Goal: Find specific page/section: Find specific page/section

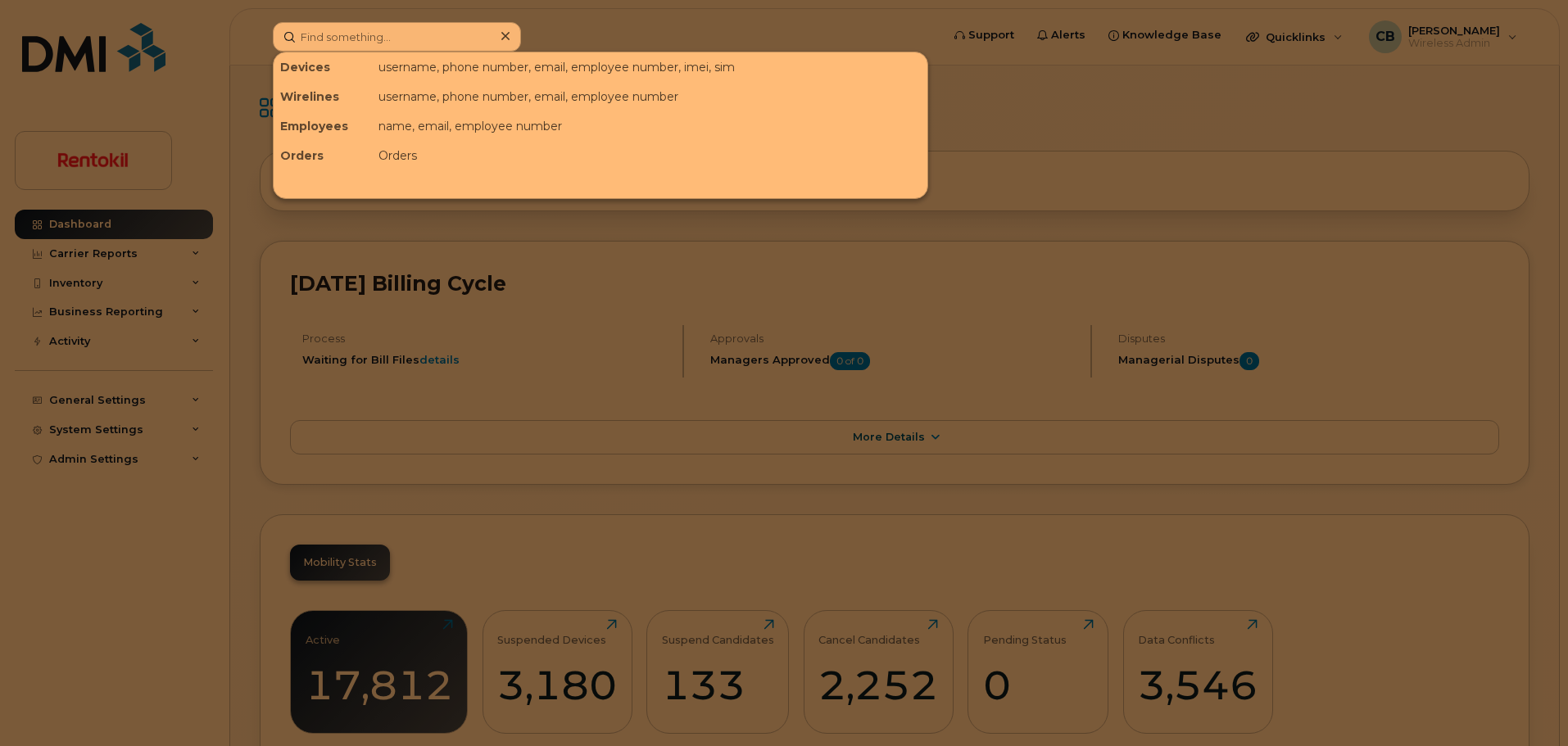
click at [415, 35] on input at bounding box center [396, 36] width 248 height 29
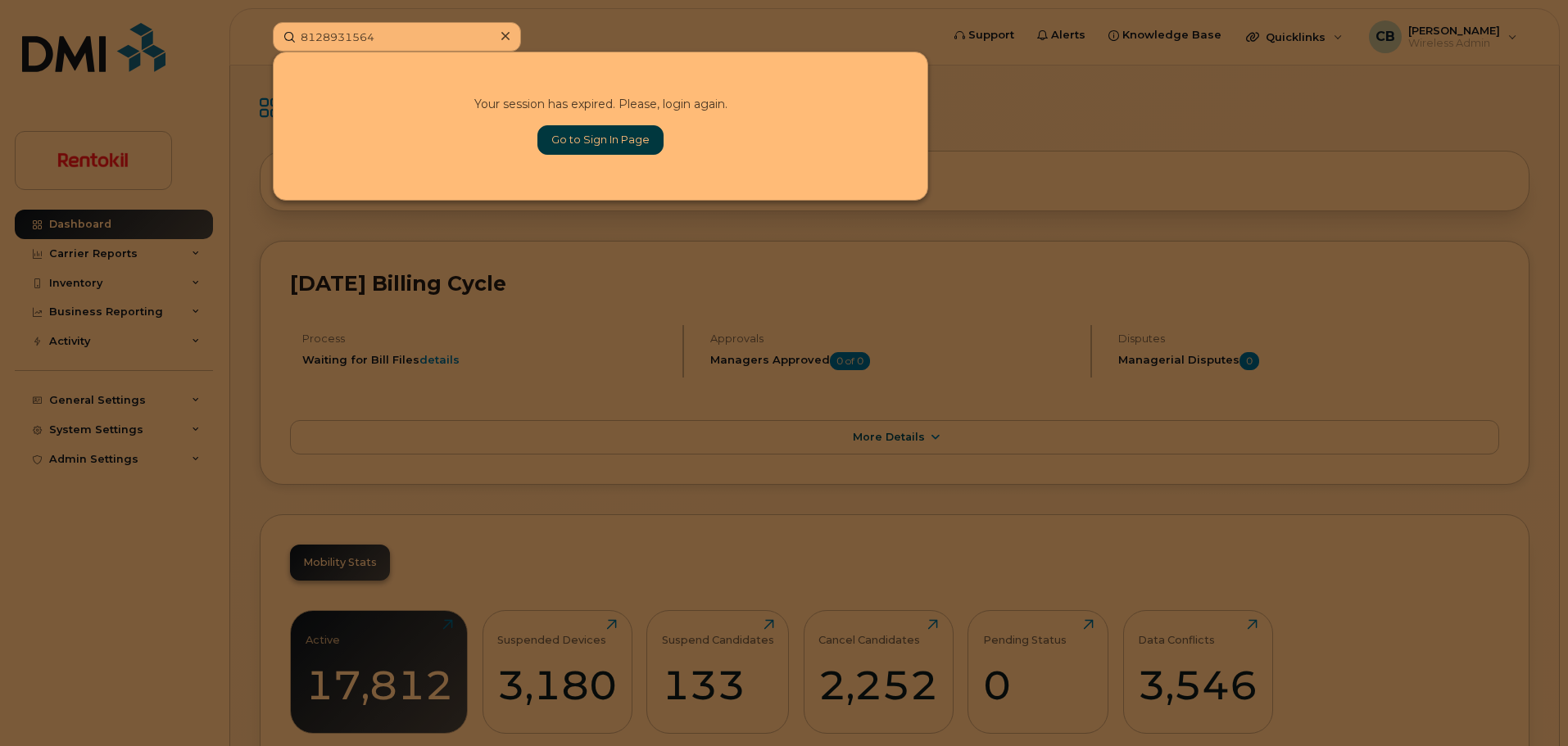
type input "8128931564"
click at [626, 137] on link "Go to Sign In Page" at bounding box center [600, 140] width 126 height 29
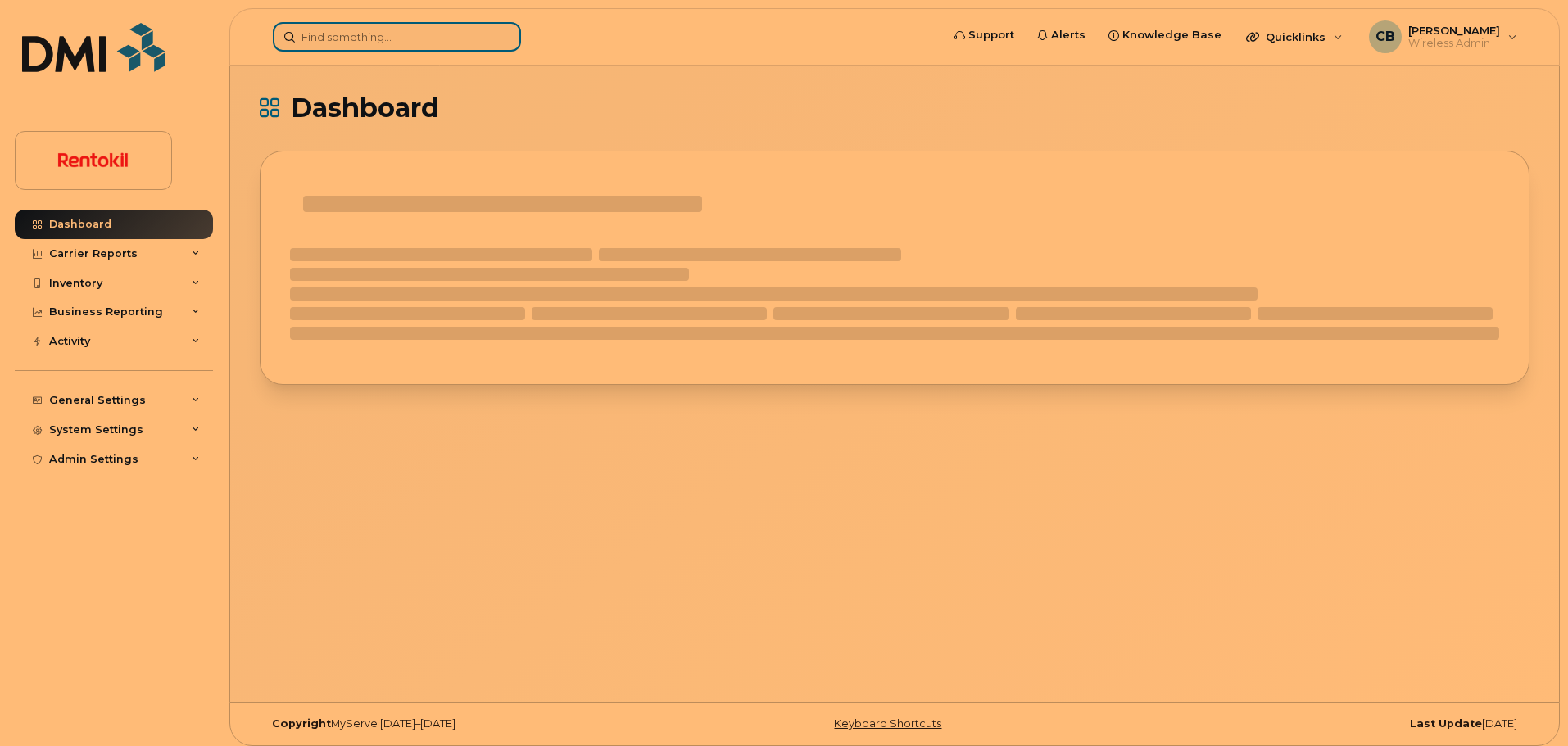
click at [367, 39] on input at bounding box center [396, 36] width 248 height 29
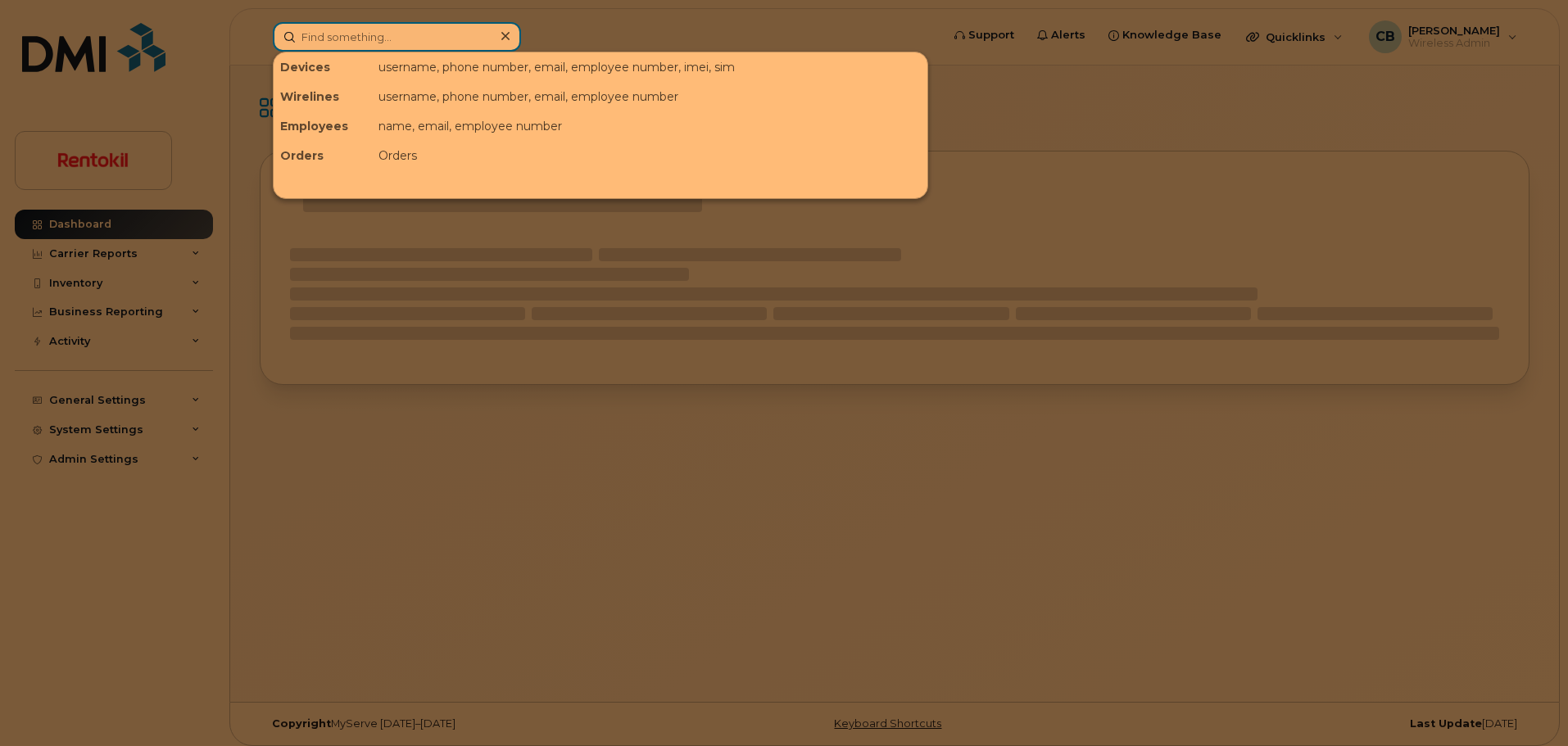
paste input "8128931564"
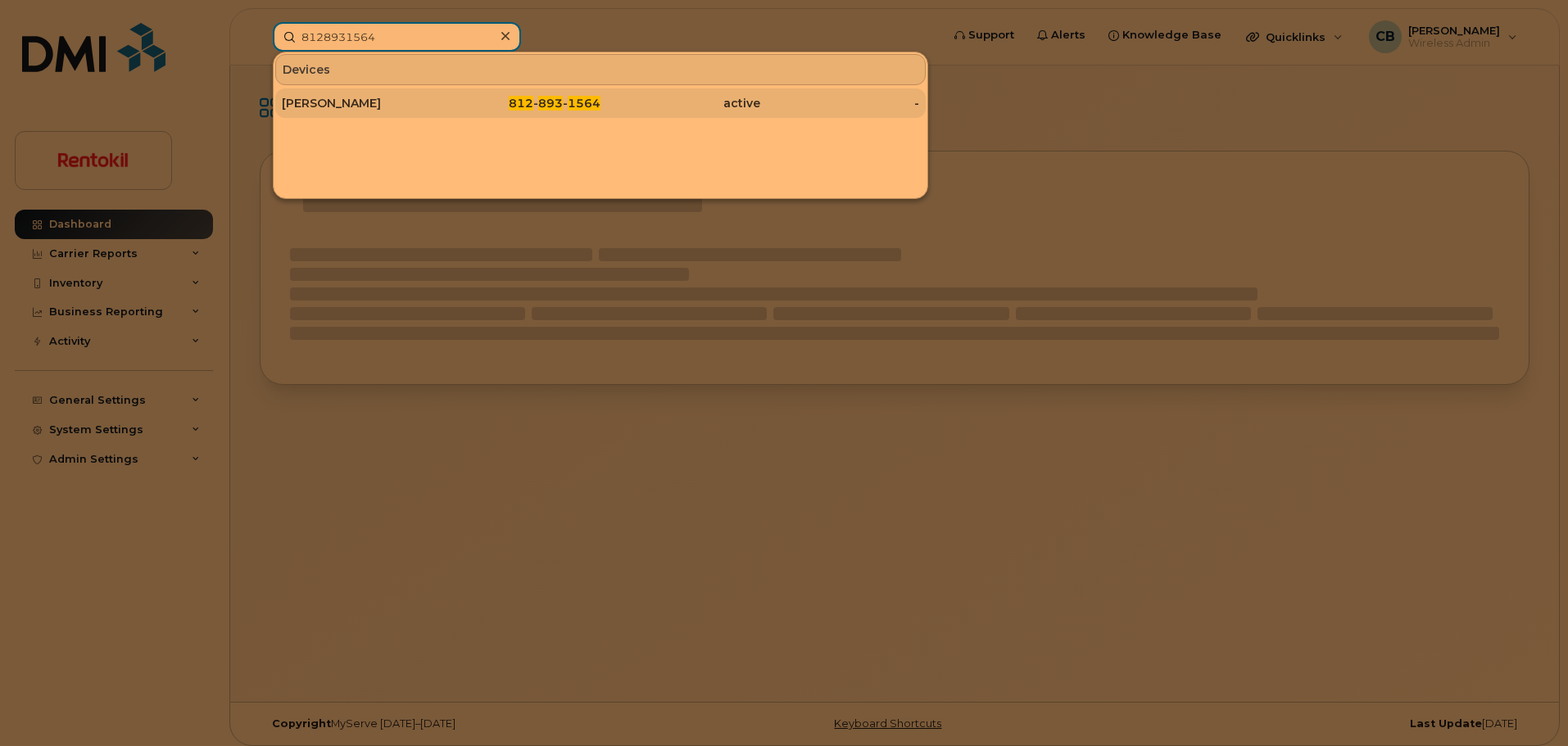
type input "8128931564"
click at [380, 105] on div "ROBERT LUTTRELL" at bounding box center [361, 104] width 160 height 17
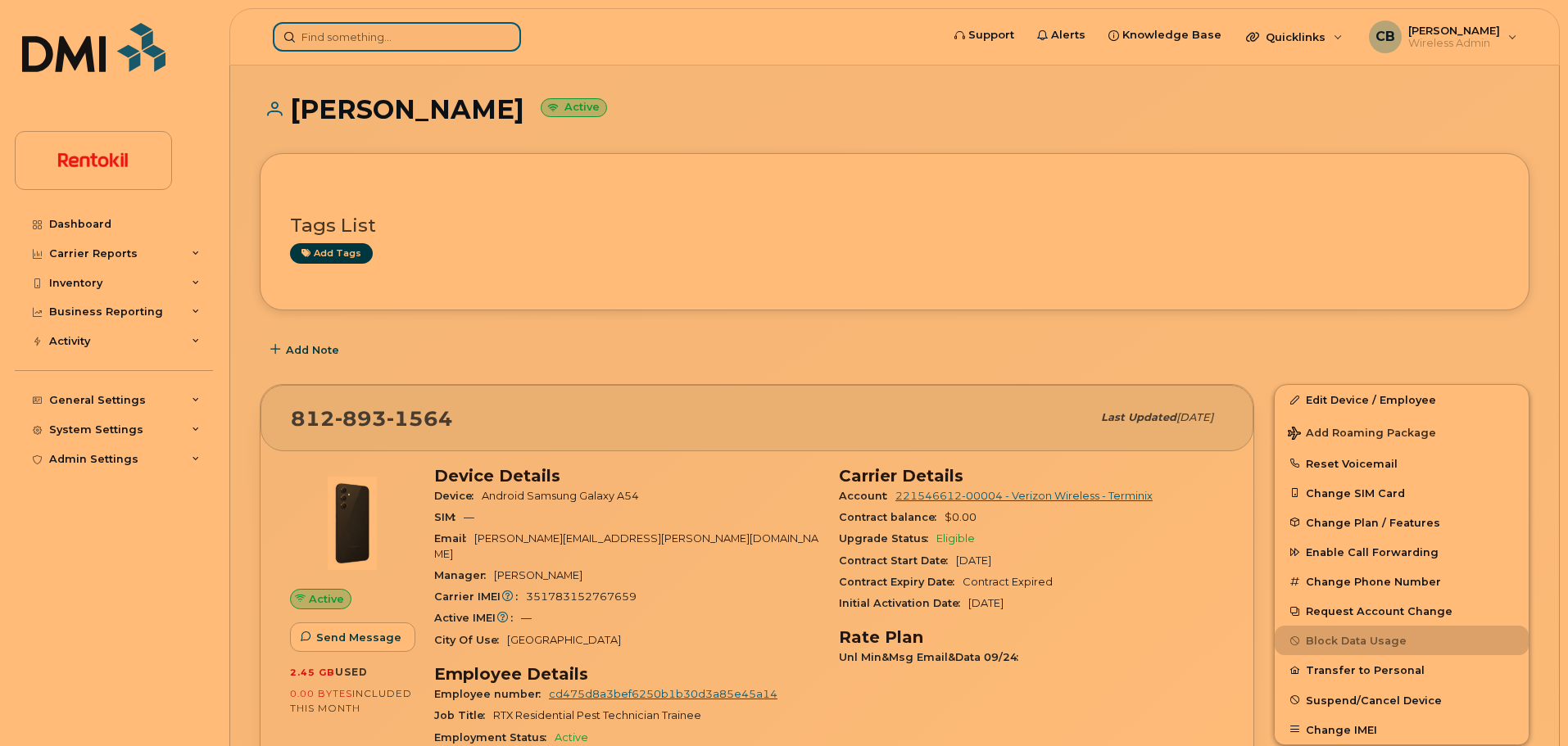
click at [317, 43] on input at bounding box center [396, 36] width 248 height 29
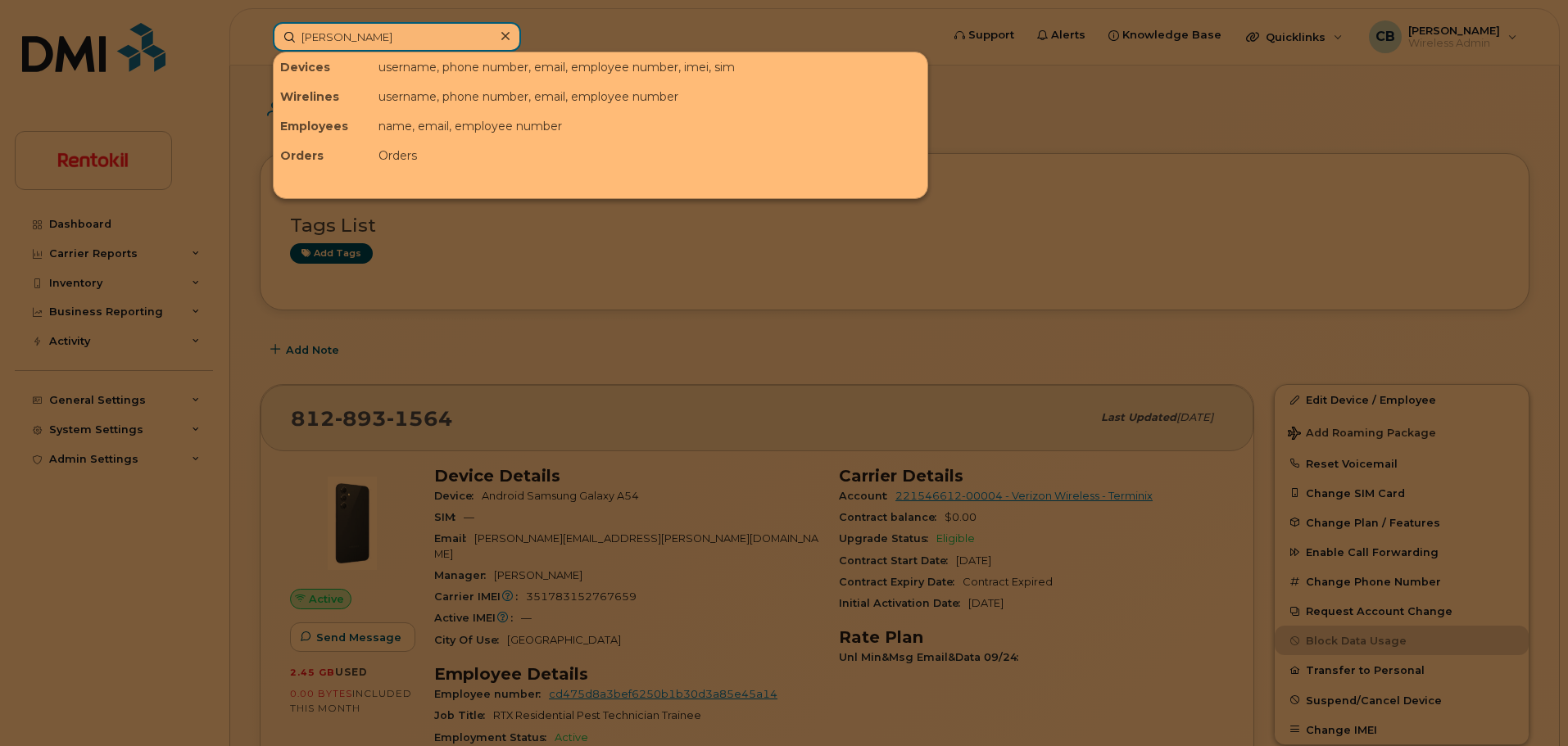
type input "brandon"
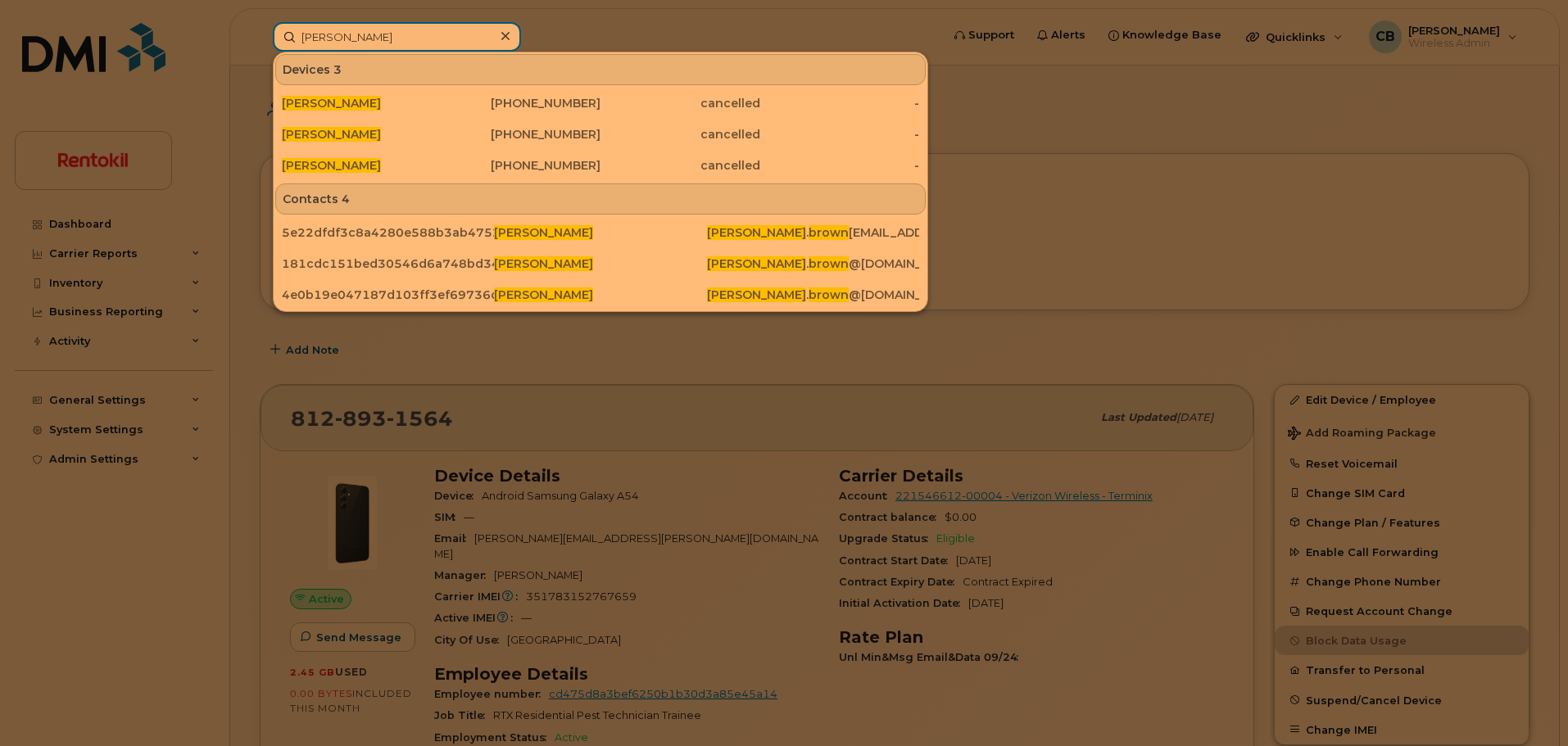
type input "Brandon brown"
click at [983, 155] on div at bounding box center [784, 373] width 1568 height 746
click at [418, 28] on input "Brandon brown" at bounding box center [396, 36] width 248 height 29
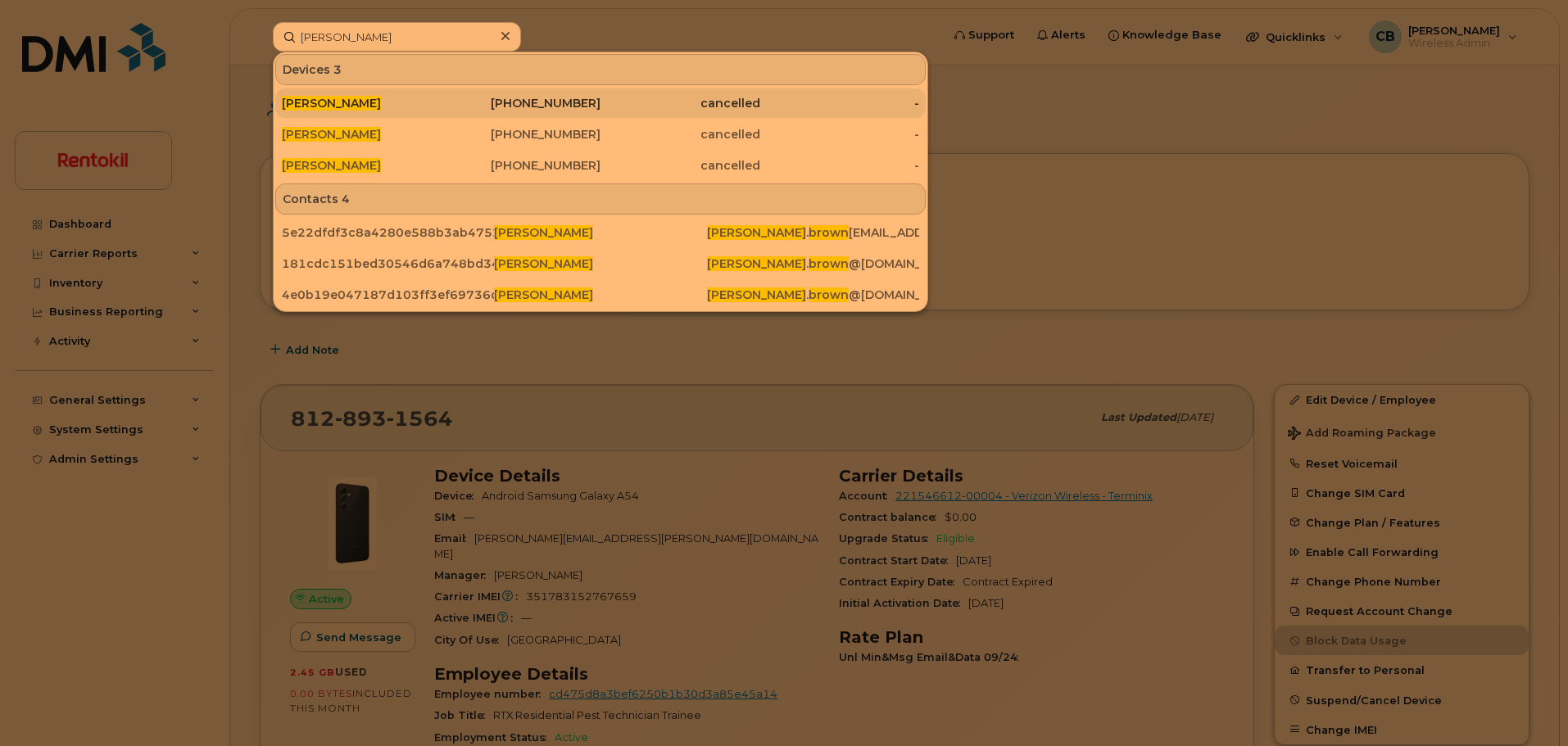
click at [407, 99] on div "BRANDON BROWN" at bounding box center [361, 104] width 160 height 17
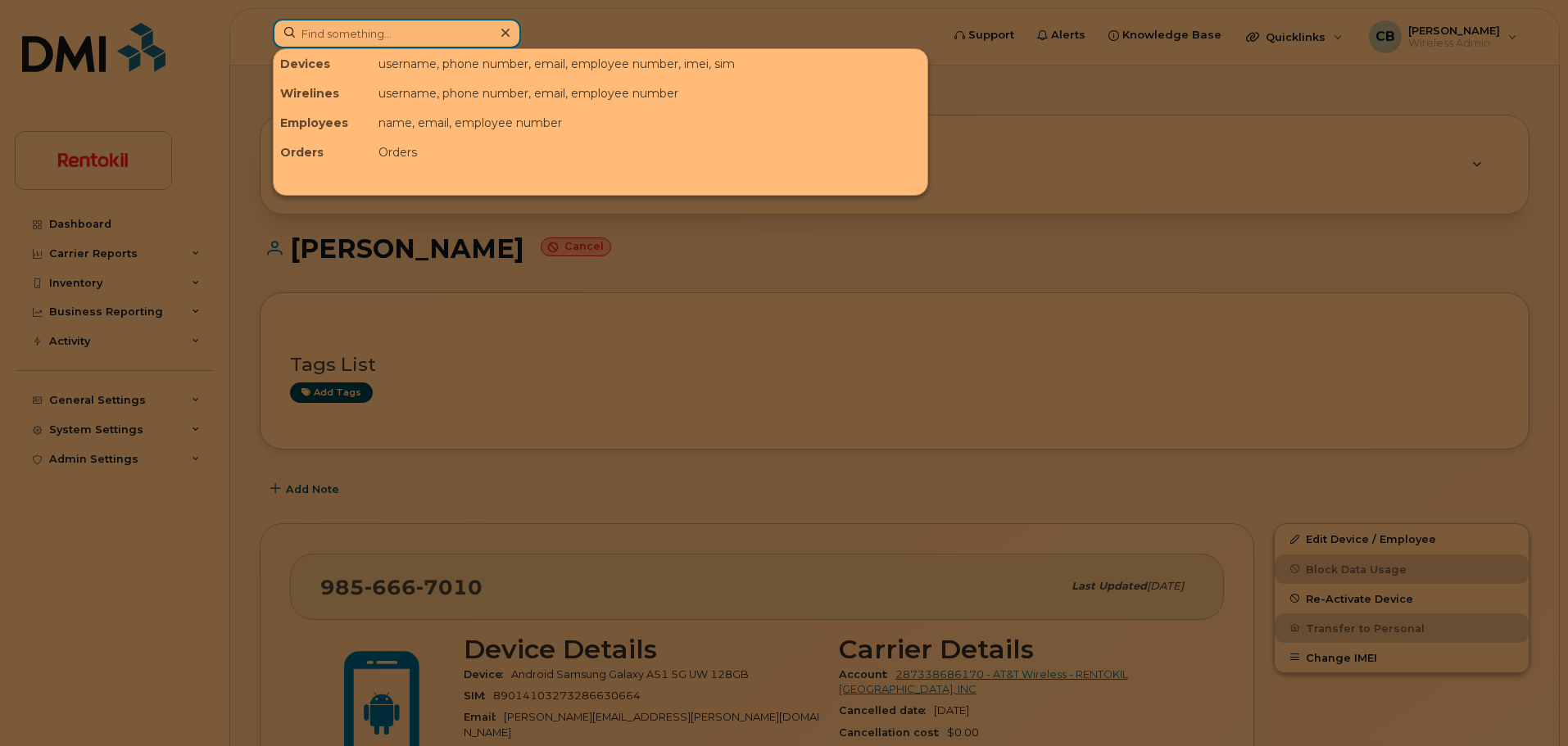
click at [398, 46] on input at bounding box center [396, 33] width 248 height 29
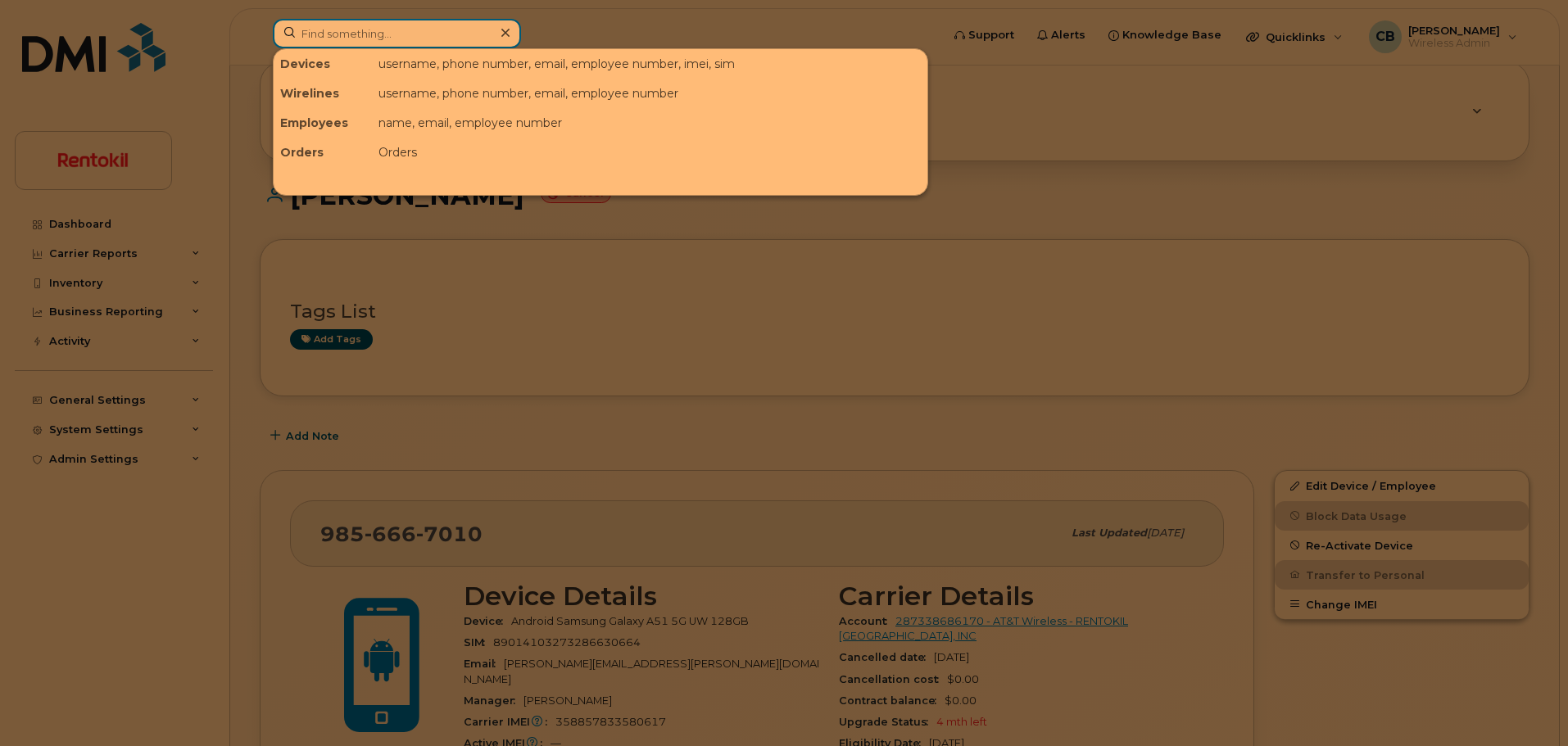
scroll to position [73, 0]
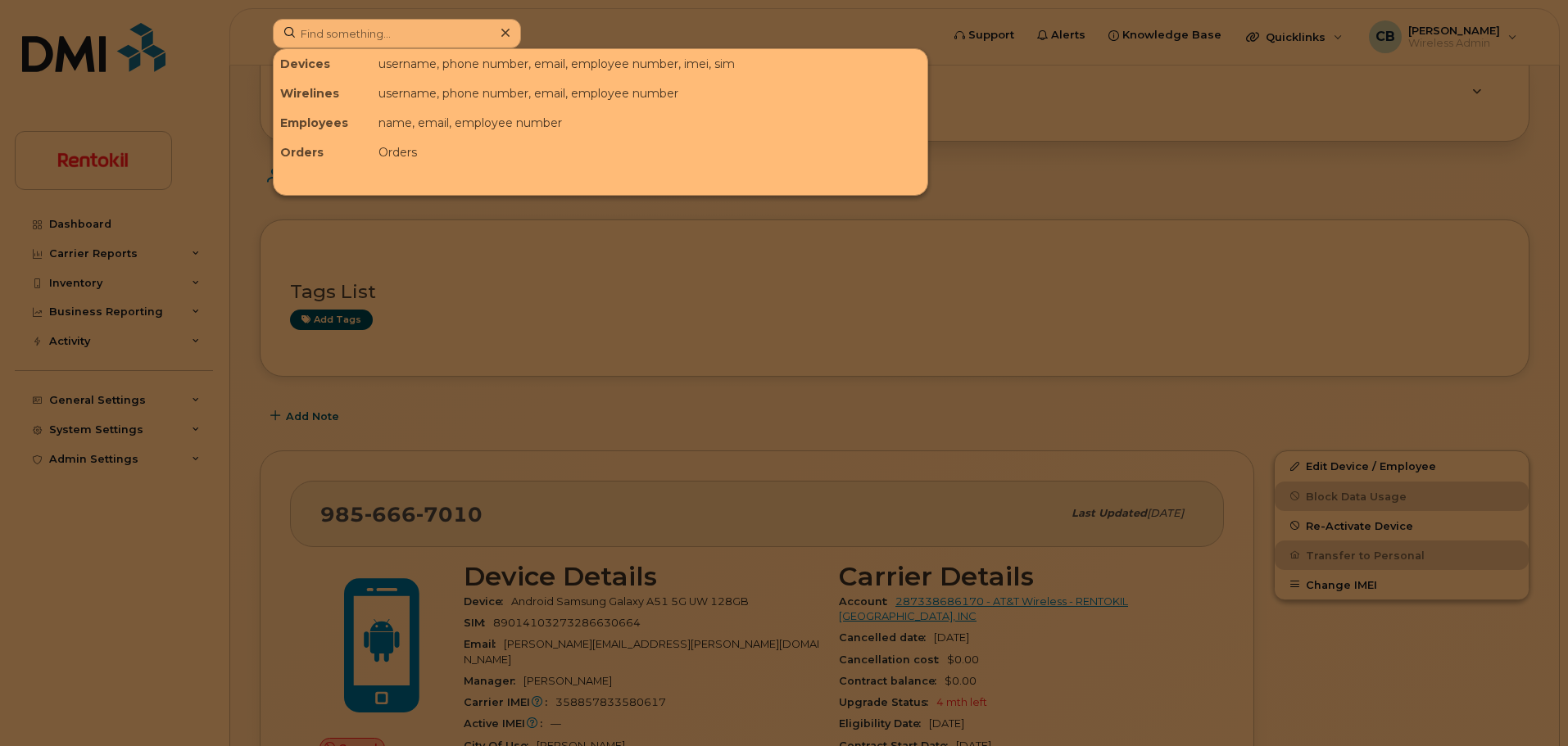
click at [482, 518] on div at bounding box center [784, 373] width 1568 height 746
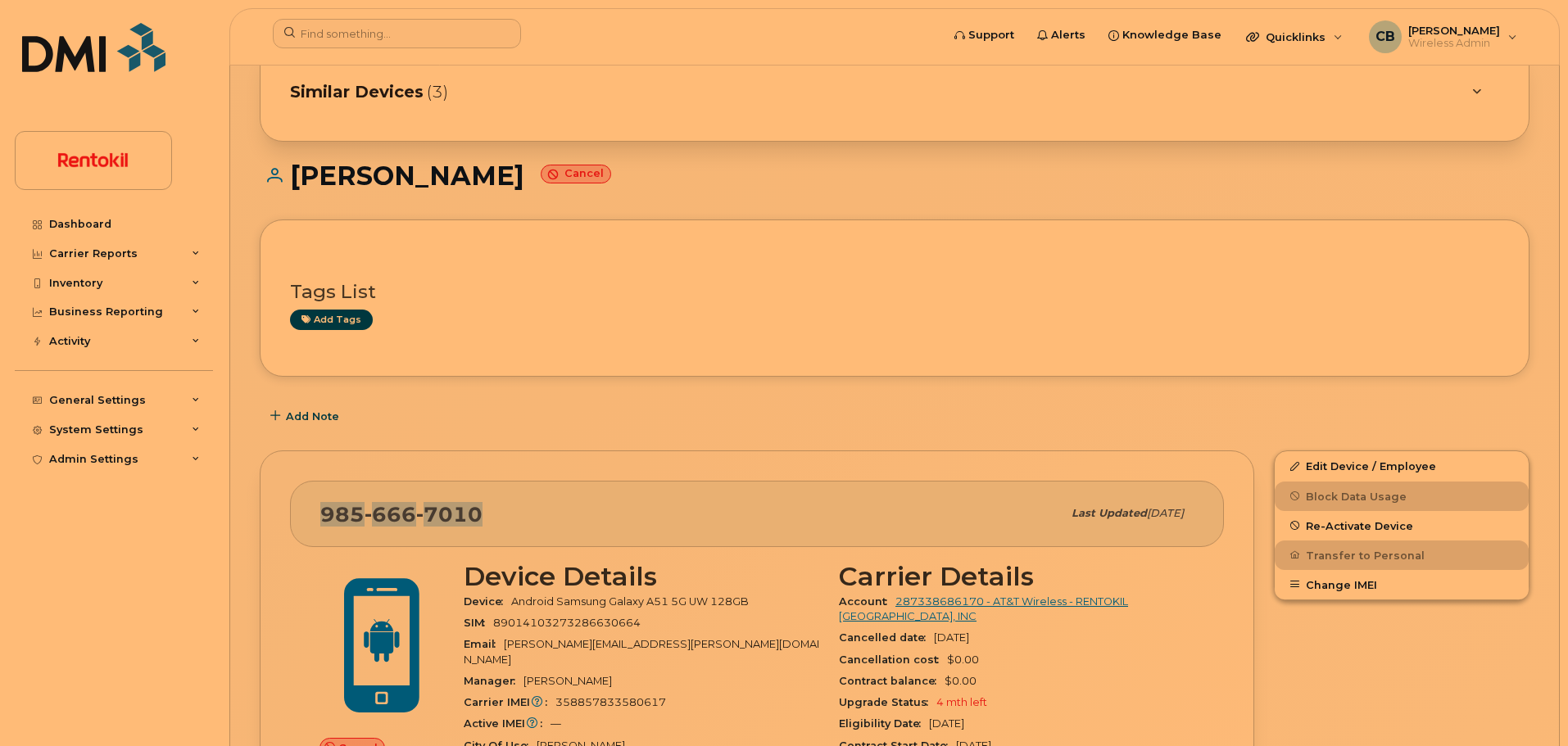
drag, startPoint x: 488, startPoint y: 520, endPoint x: 322, endPoint y: 521, distance: 166.0
click at [322, 521] on div "985 666 7010" at bounding box center [690, 513] width 741 height 34
copy span "985 666 7010"
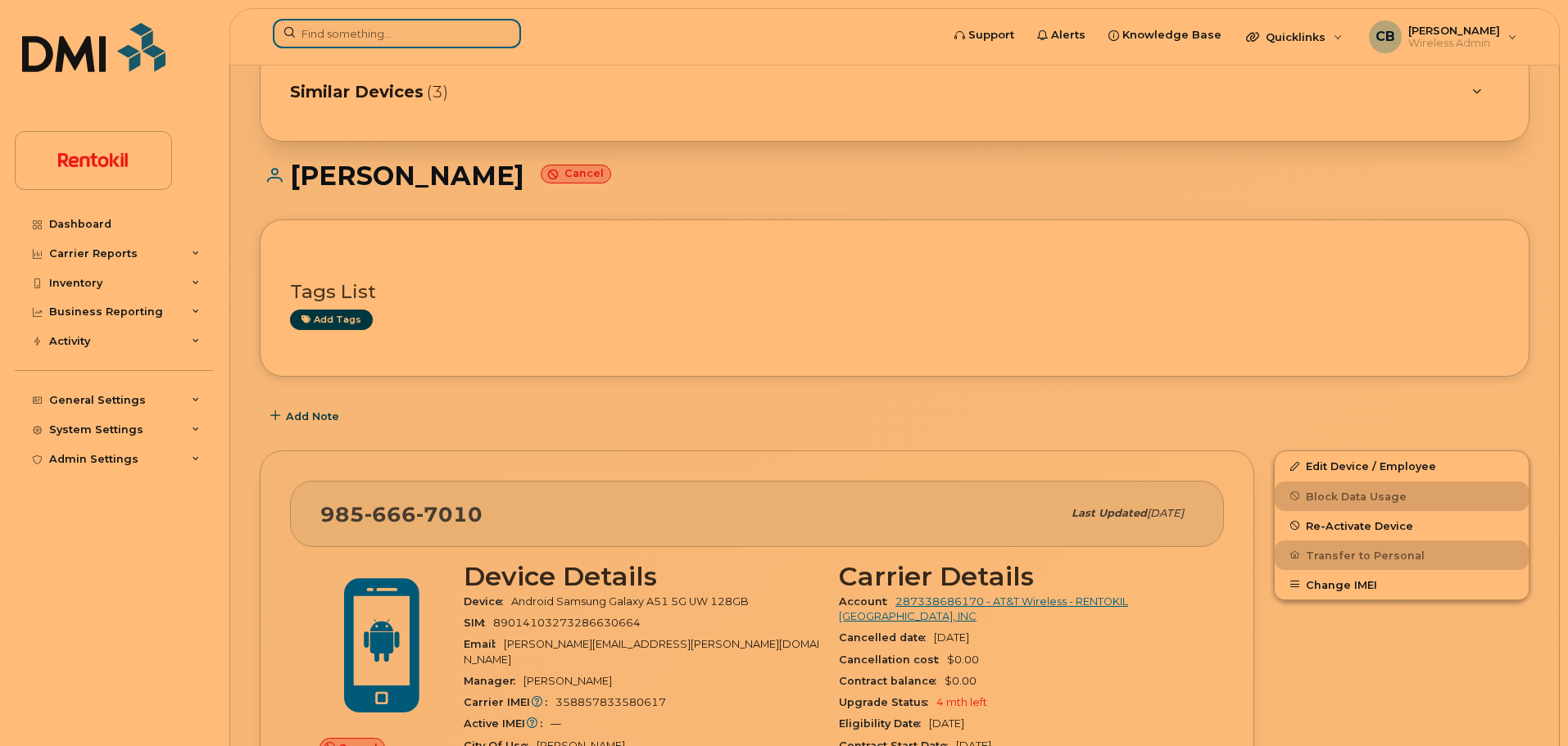
click at [426, 23] on input at bounding box center [396, 33] width 248 height 29
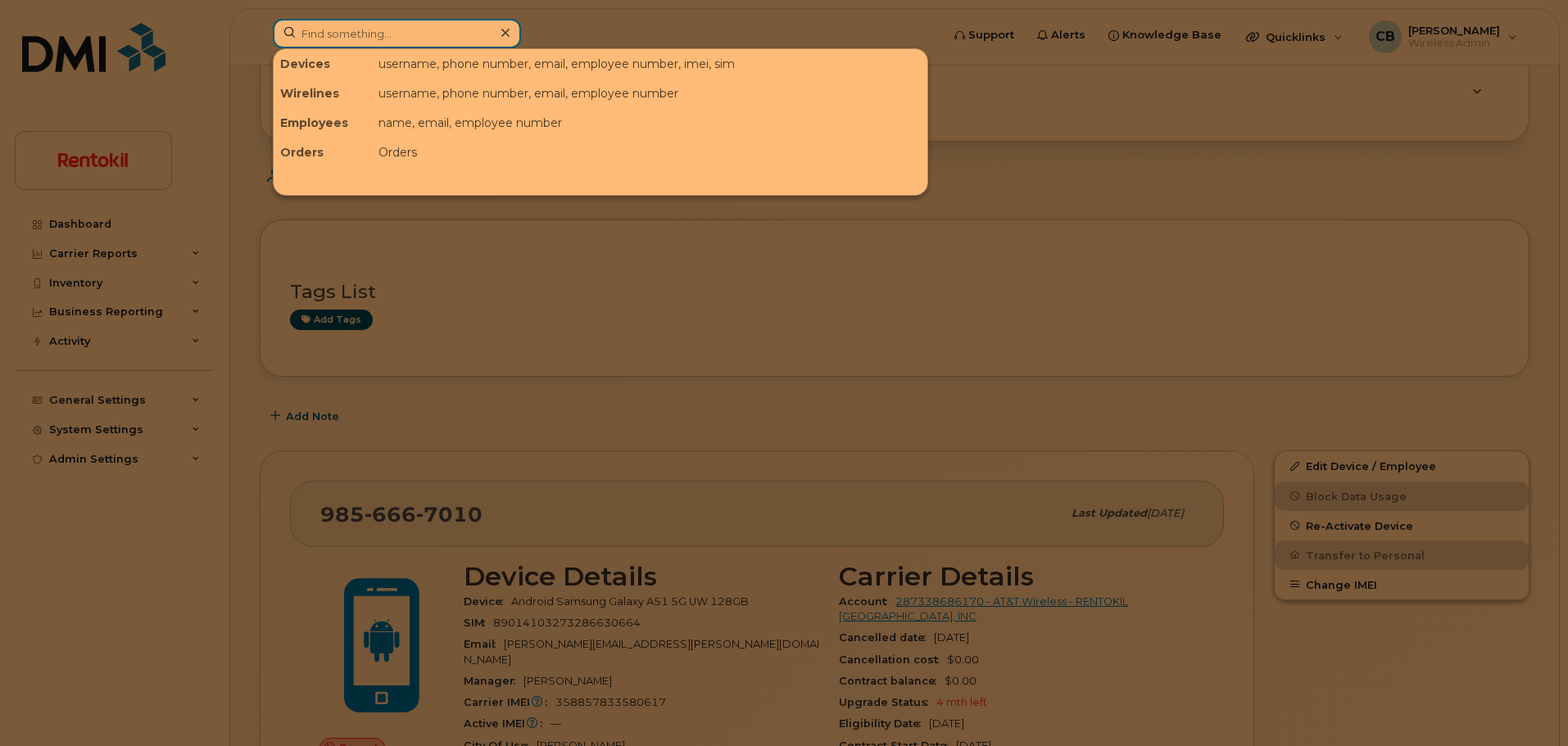
paste input "9856667010"
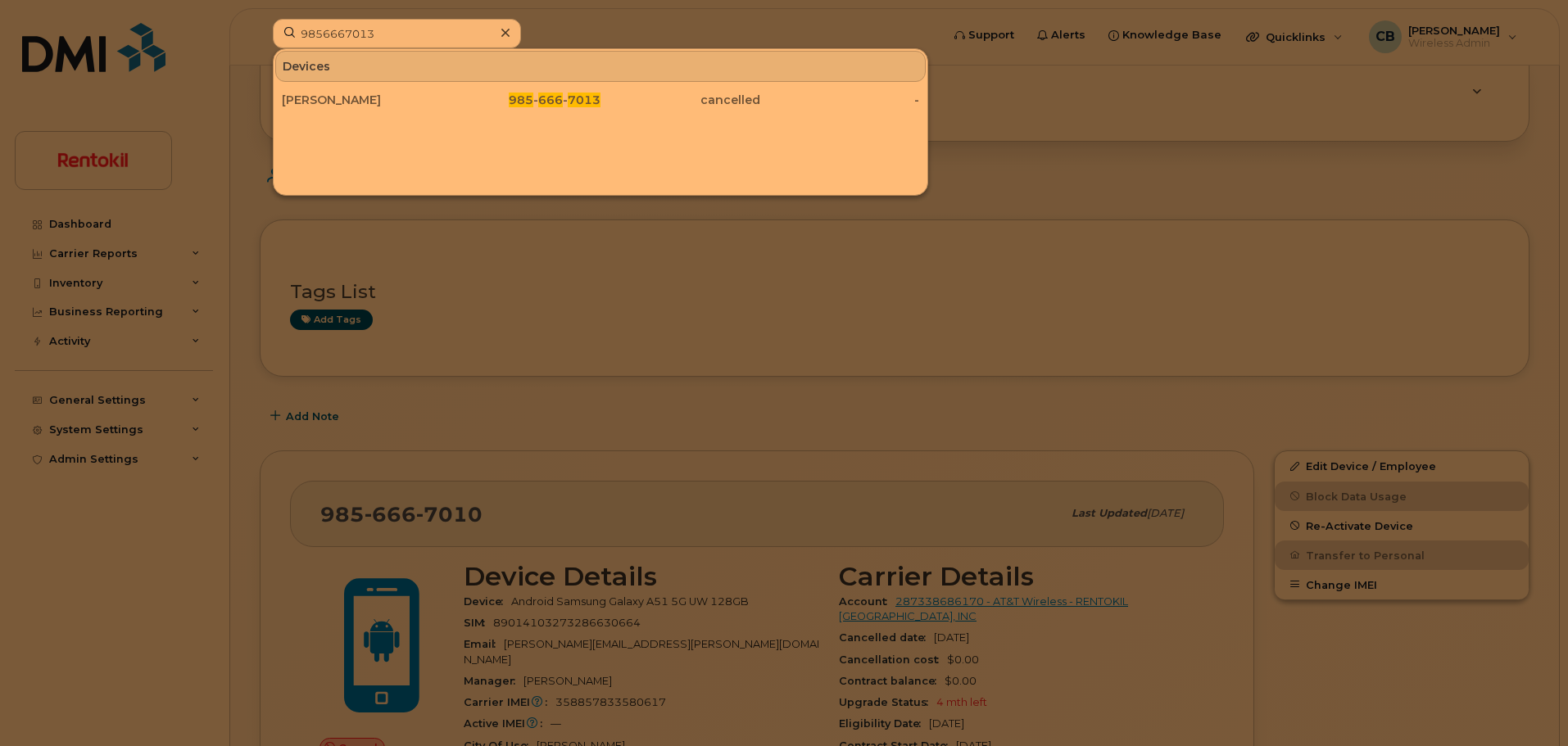
drag, startPoint x: 1180, startPoint y: 204, endPoint x: 1223, endPoint y: 208, distance: 43.2
click at [1196, 206] on div at bounding box center [784, 373] width 1568 height 746
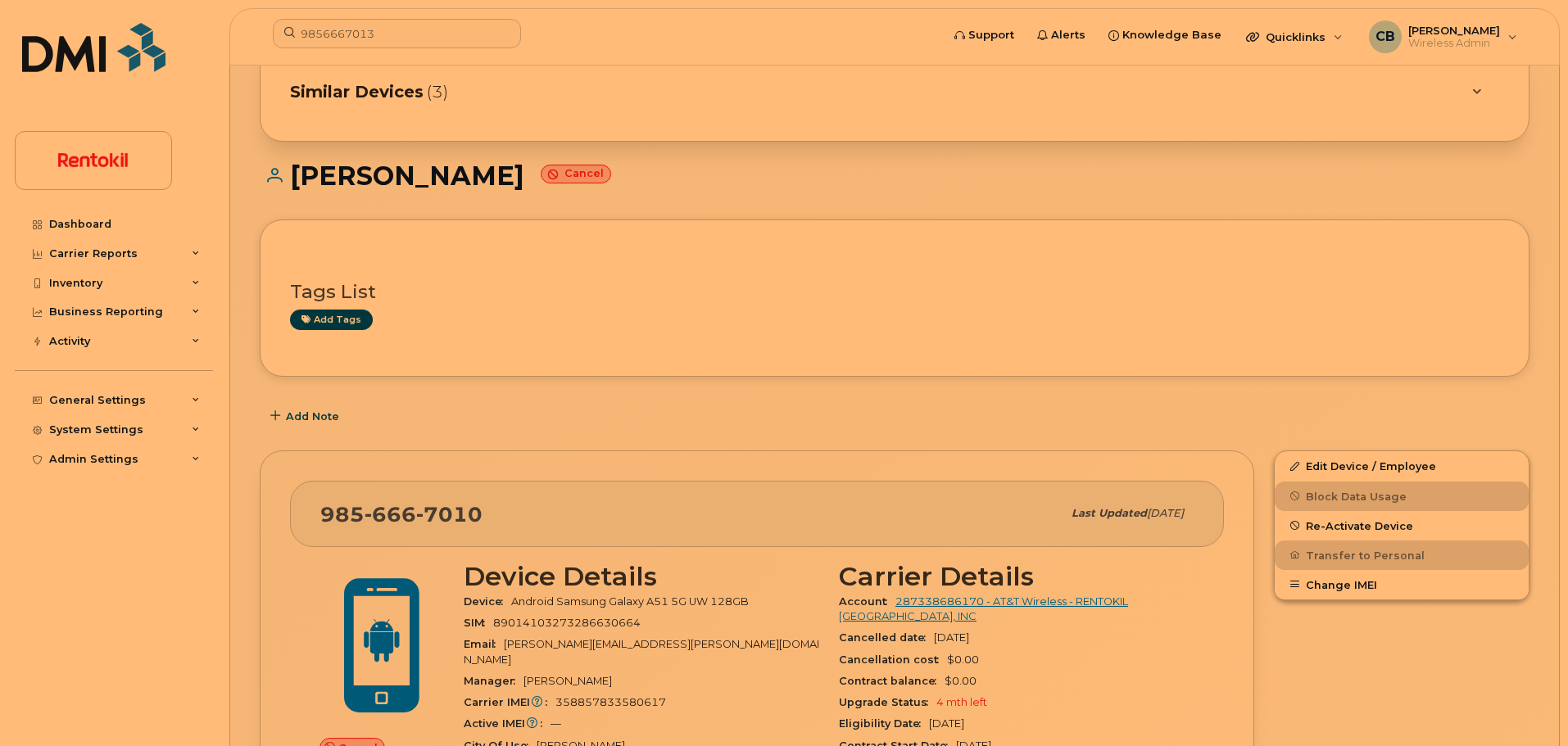
click at [1472, 95] on icon at bounding box center [1476, 92] width 9 height 11
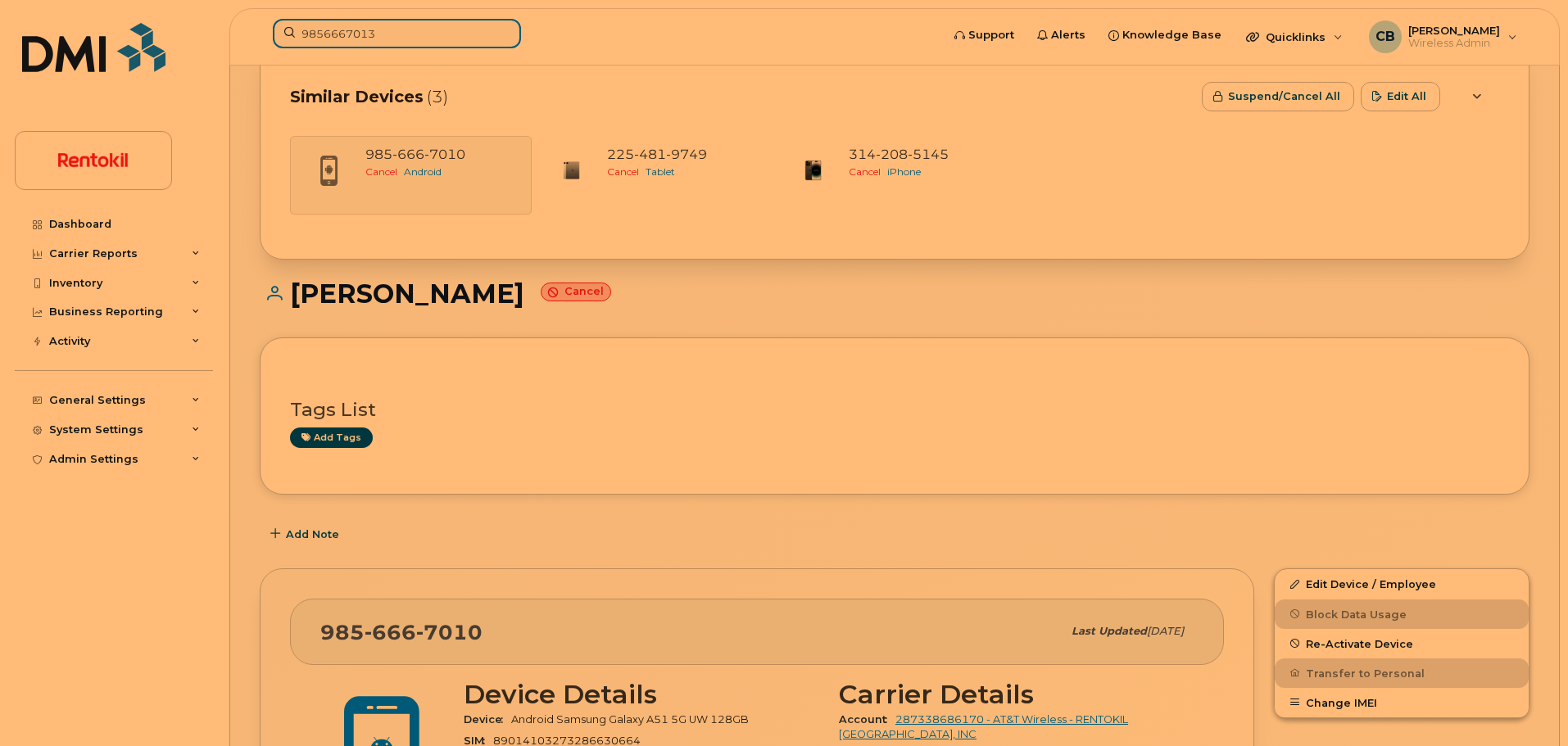
click at [394, 35] on input "9856667013" at bounding box center [396, 33] width 248 height 29
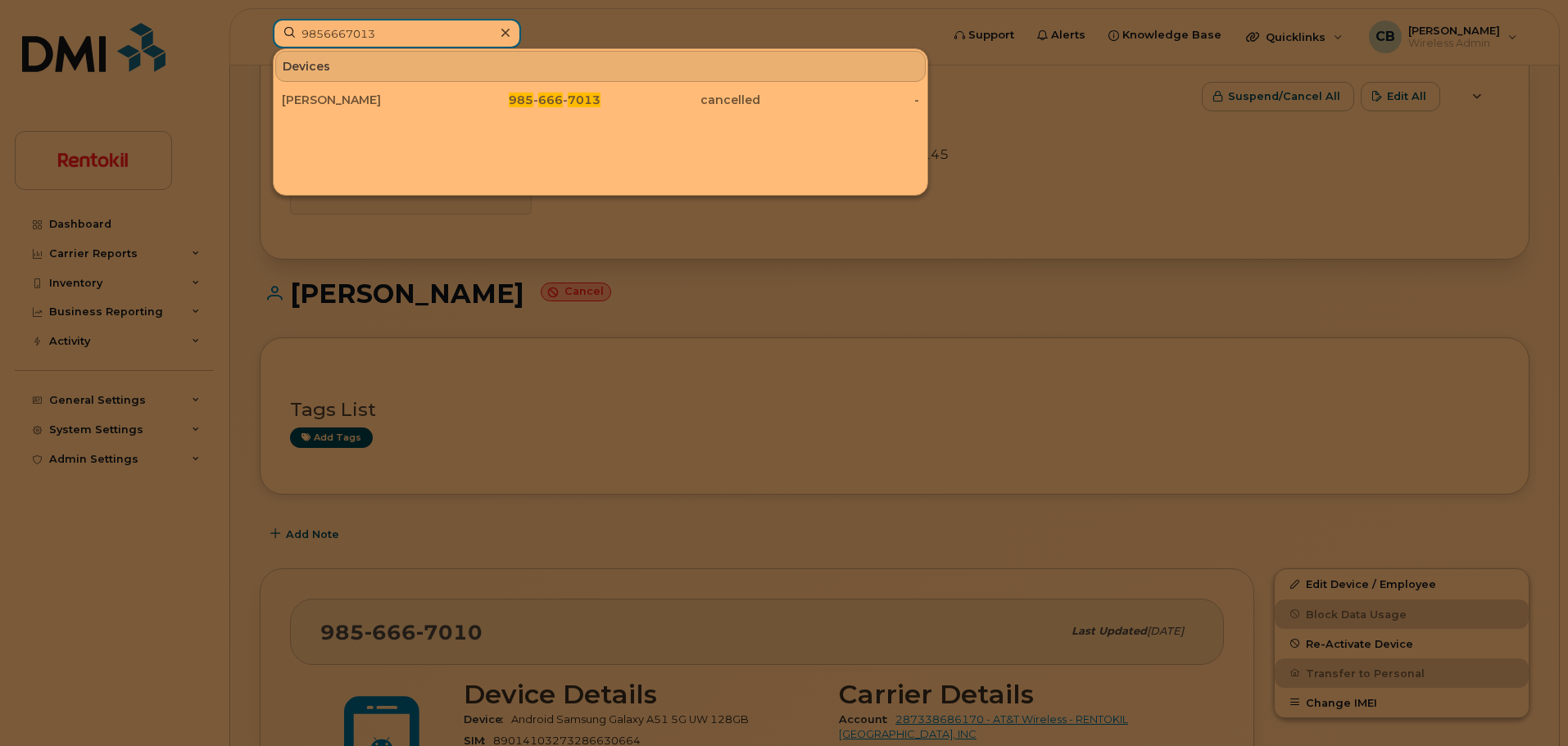
click at [394, 34] on input "9856667013" at bounding box center [396, 33] width 248 height 29
paste input "351288744518628"
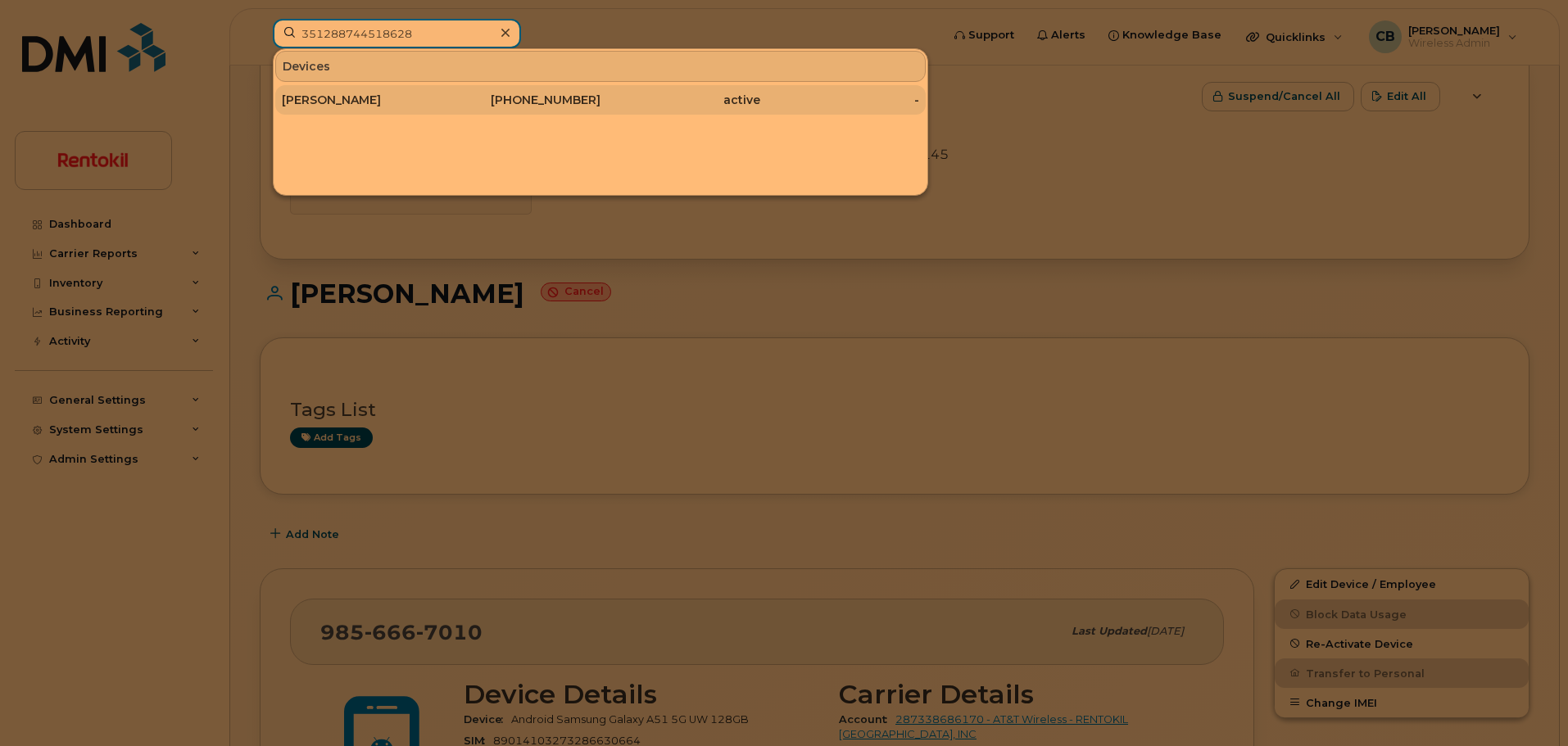
type input "351288744518628"
click at [341, 99] on div "[PERSON_NAME]" at bounding box center [361, 100] width 160 height 17
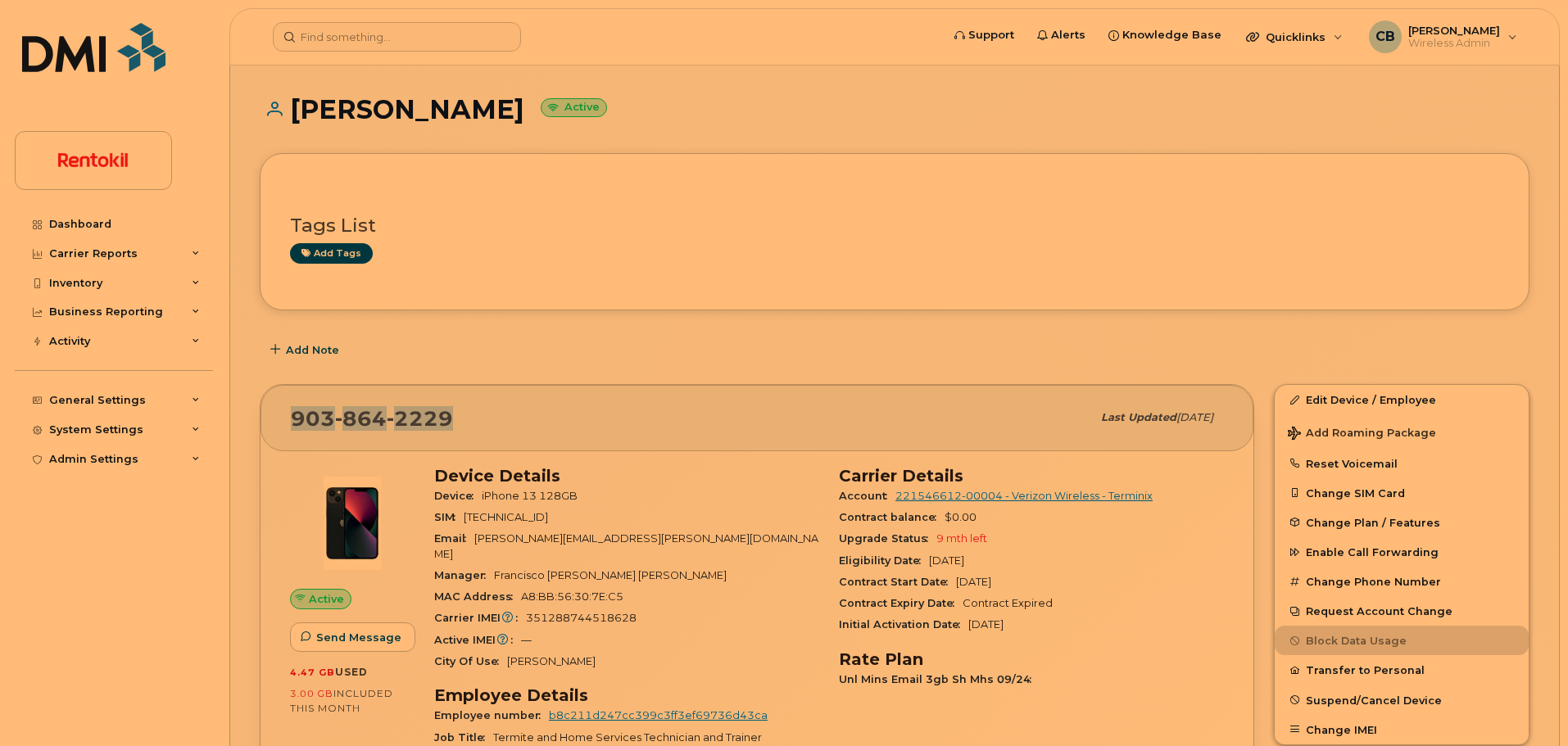
drag, startPoint x: 467, startPoint y: 419, endPoint x: 296, endPoint y: 409, distance: 171.3
click at [296, 409] on div "[PHONE_NUMBER]" at bounding box center [691, 417] width 800 height 34
copy span "[PHONE_NUMBER]"
